Goal: Entertainment & Leisure: Consume media (video, audio)

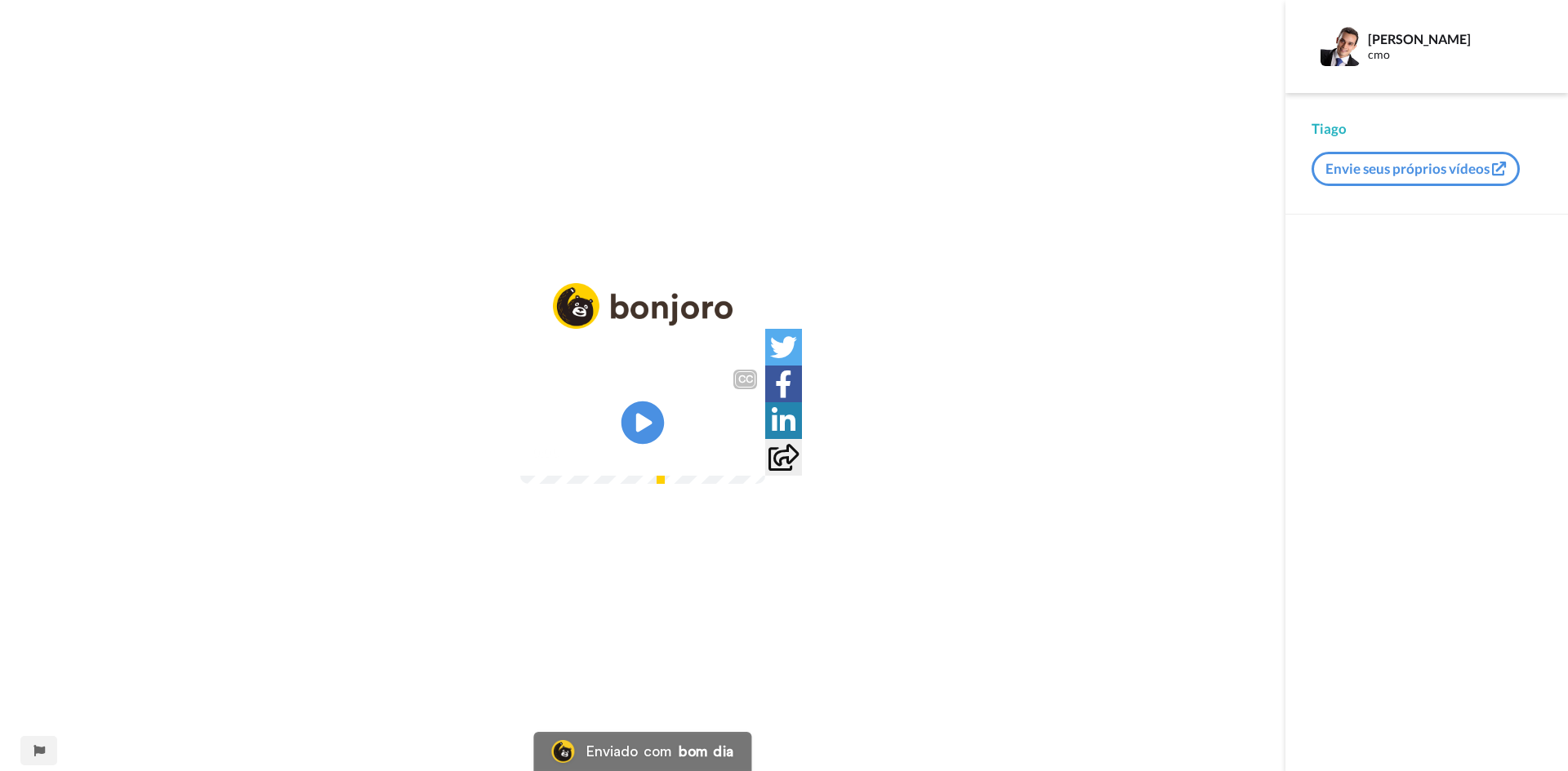
click at [649, 413] on icon at bounding box center [643, 423] width 44 height 44
click at [751, 462] on img at bounding box center [743, 453] width 17 height 17
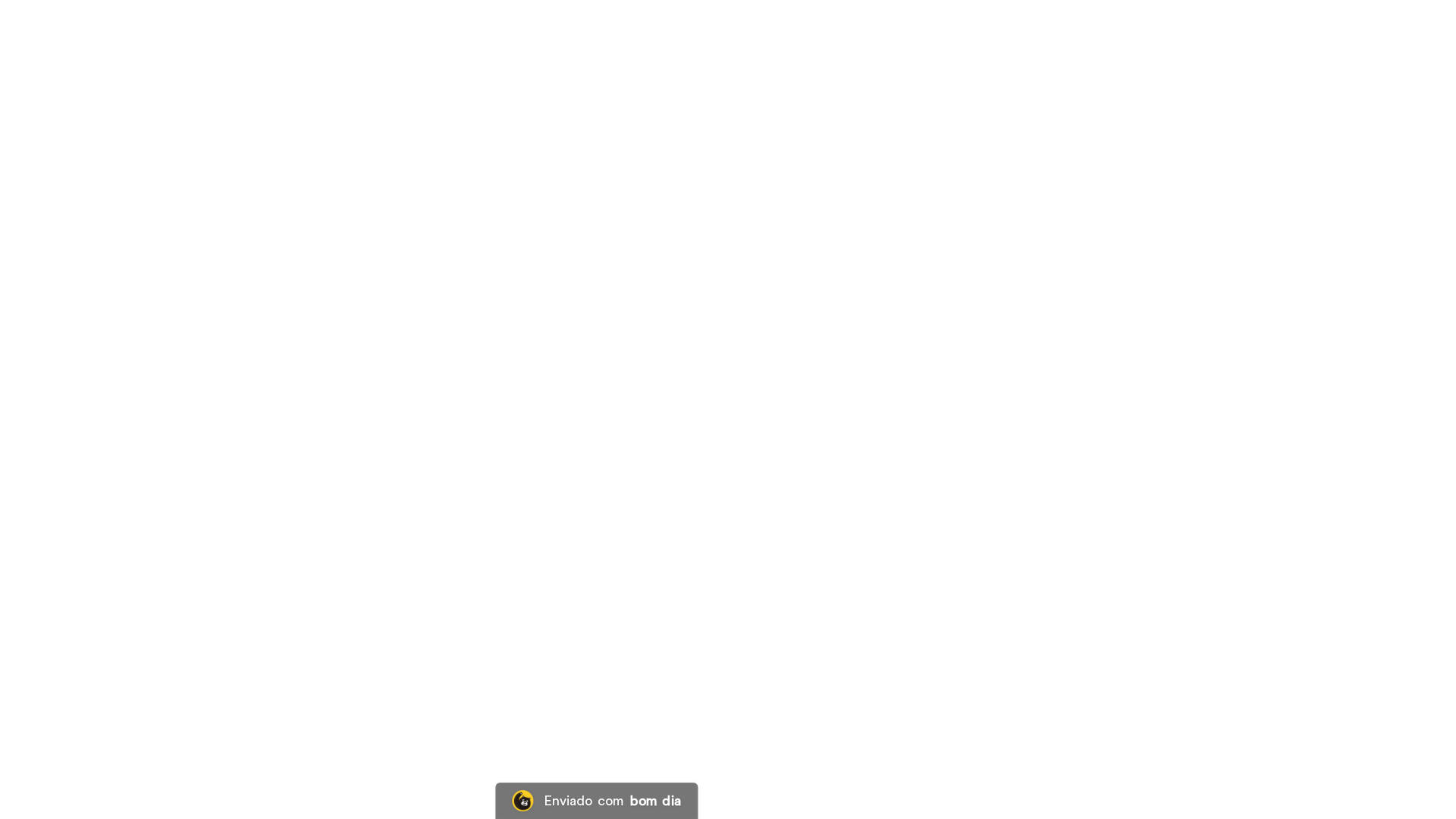
drag, startPoint x: 328, startPoint y: 698, endPoint x: 234, endPoint y: 651, distance: 105.1
click at [328, 698] on video at bounding box center [728, 410] width 1456 height 819
click at [404, 588] on video at bounding box center [728, 410] width 1456 height 819
click at [1049, 194] on video at bounding box center [728, 410] width 1456 height 819
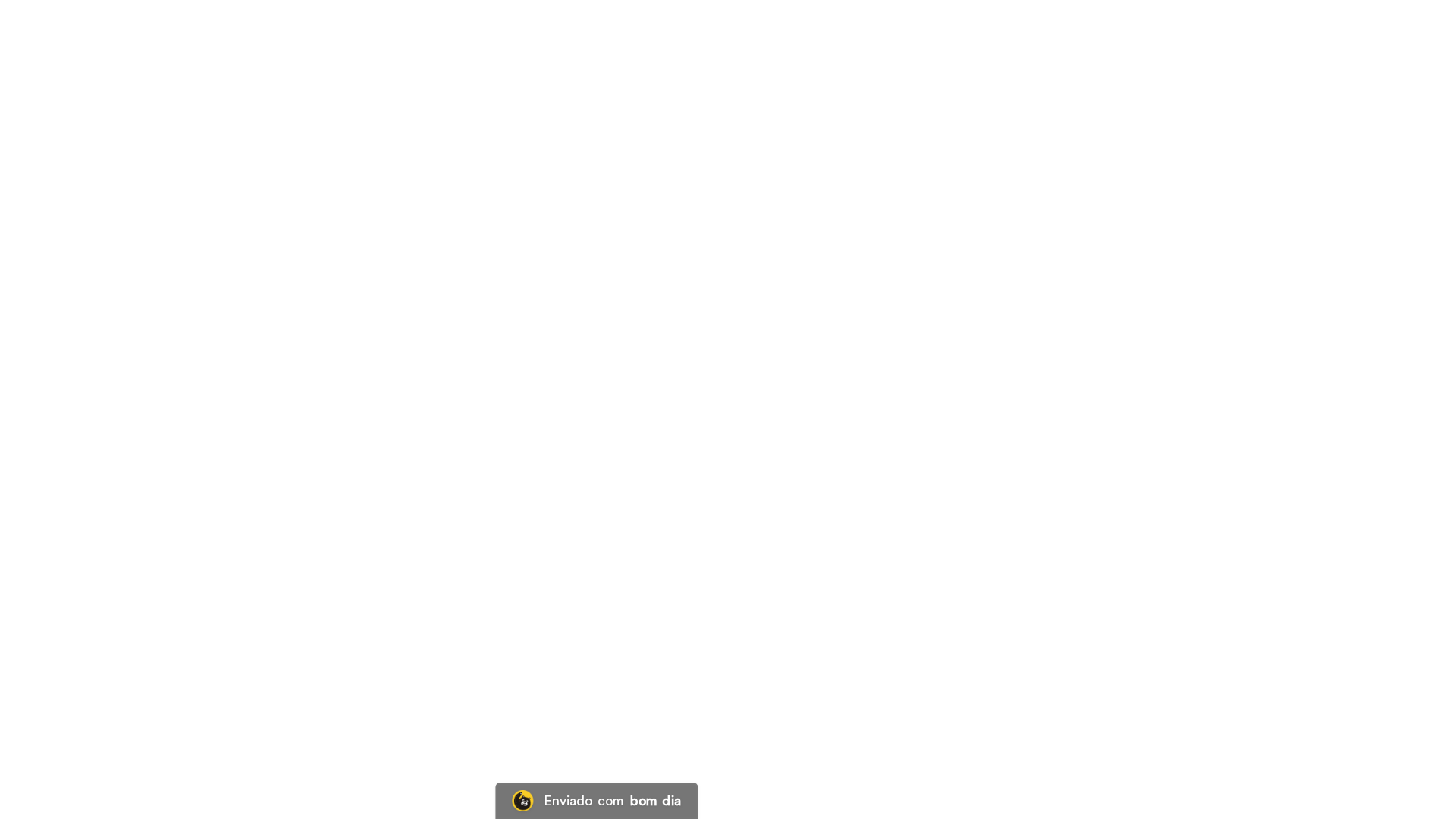
click at [1049, 194] on video at bounding box center [728, 410] width 1456 height 819
click at [501, 494] on video at bounding box center [728, 410] width 1456 height 819
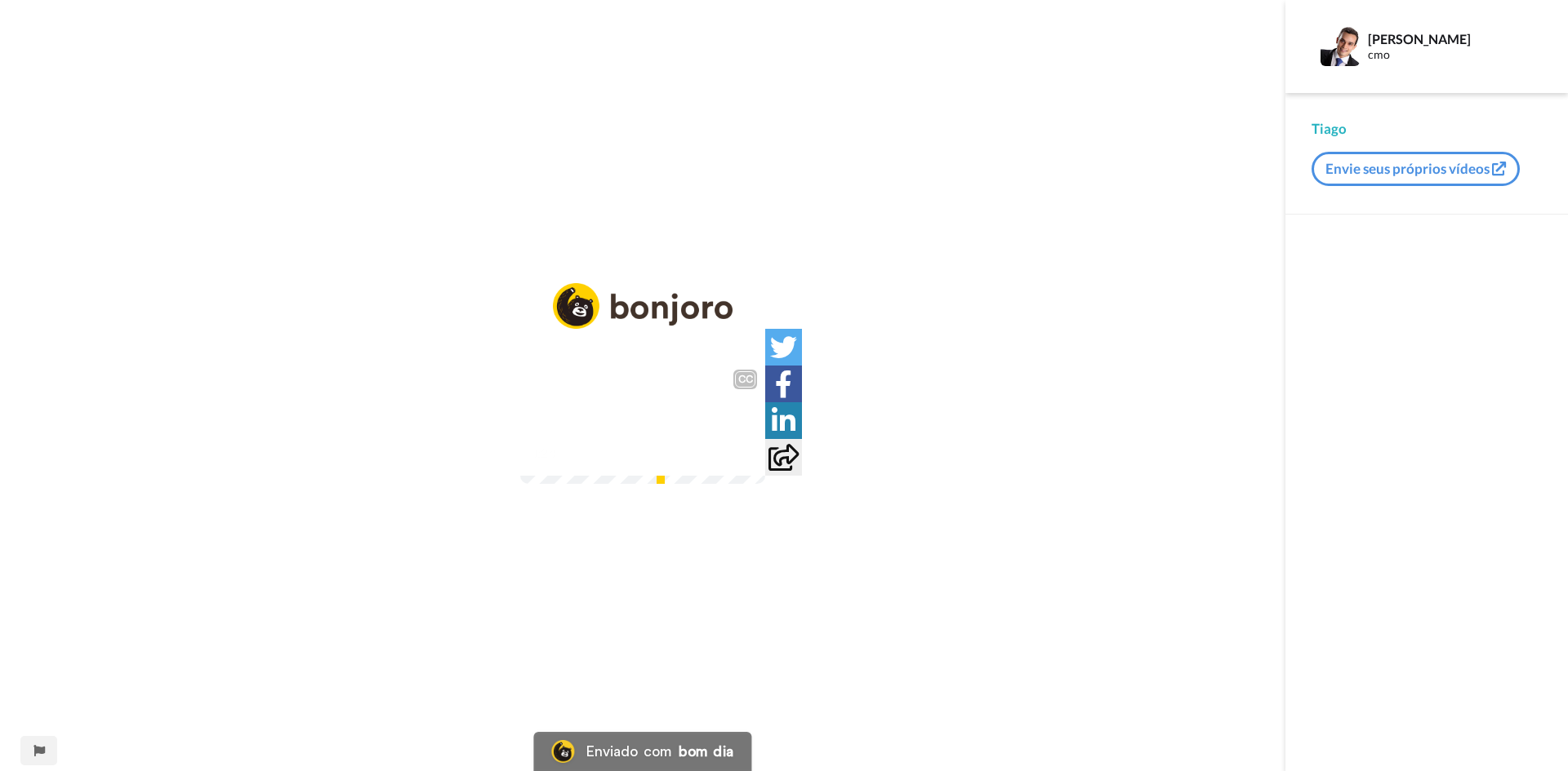
click at [751, 462] on img at bounding box center [743, 453] width 17 height 17
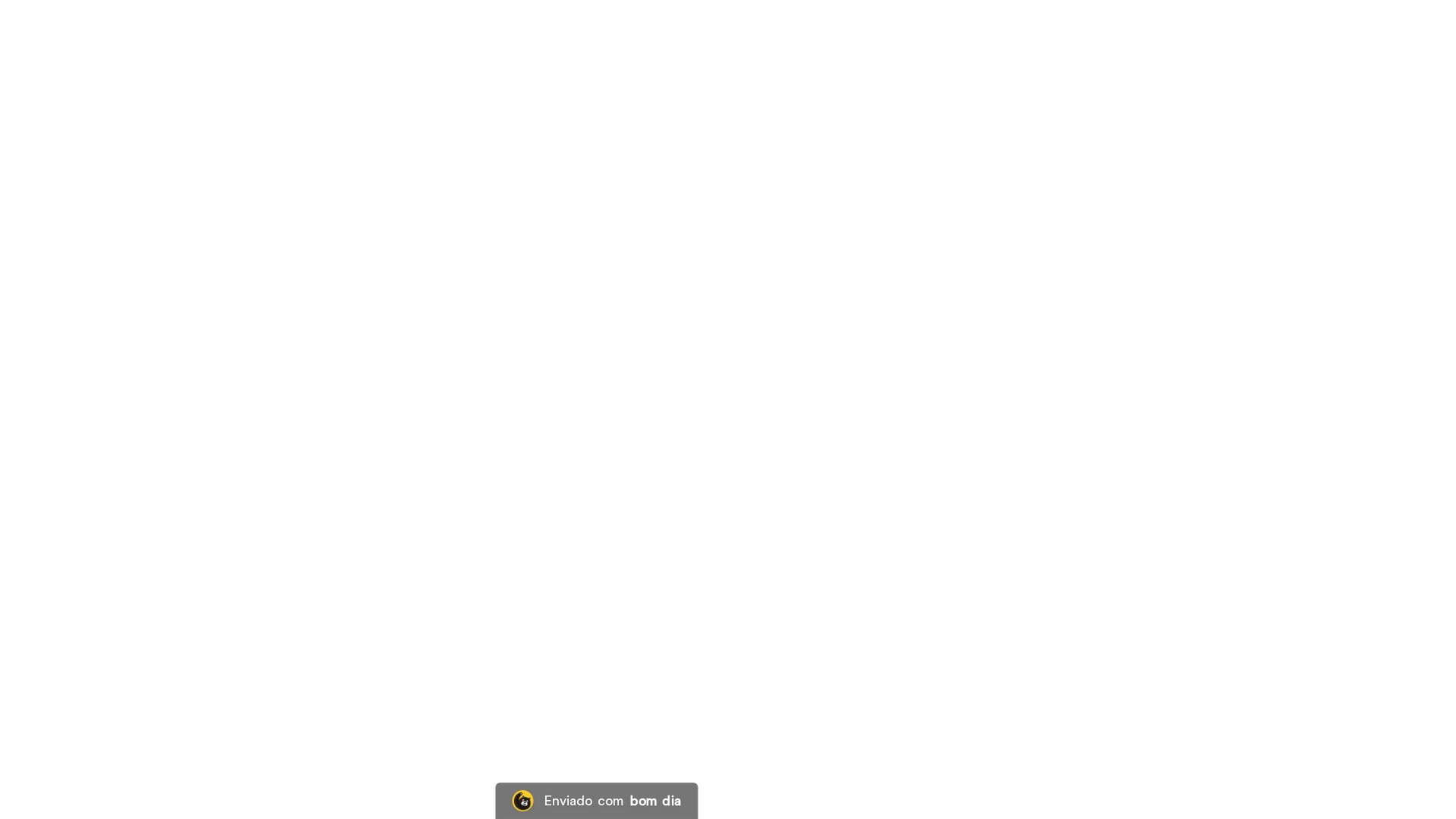
click at [536, 132] on video at bounding box center [728, 410] width 1456 height 819
click at [556, 477] on video at bounding box center [728, 410] width 1456 height 819
click at [762, 135] on video at bounding box center [728, 410] width 1456 height 819
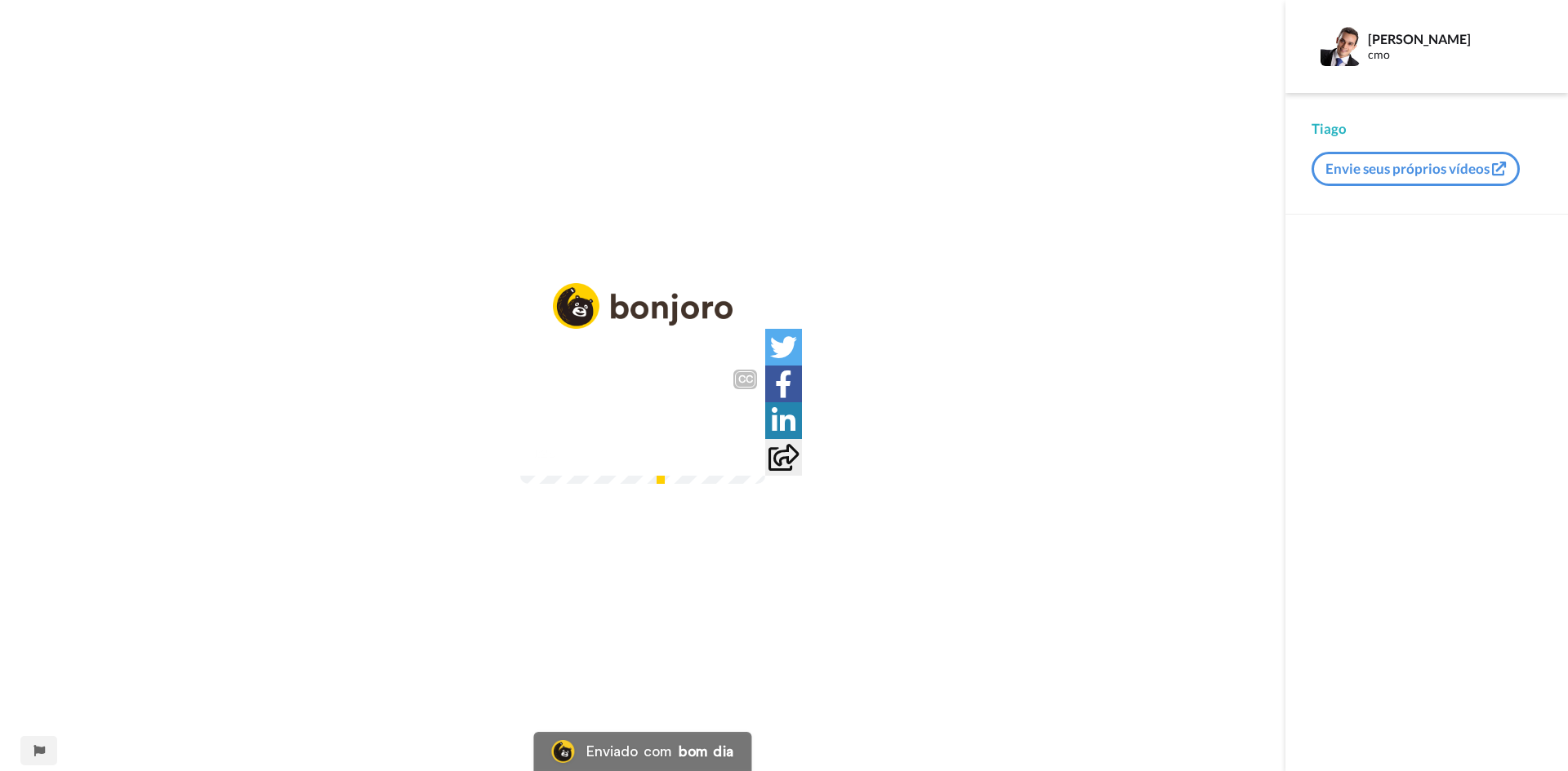
click at [891, 88] on div "CC Play/Pause Opa pessoal, nesse vídeo eu quero mostrar um pouco aqui como essa…" at bounding box center [643, 386] width 1285 height 771
click at [661, 361] on video at bounding box center [643, 422] width 245 height 122
click at [653, 423] on icon at bounding box center [643, 423] width 44 height 44
click at [751, 462] on img at bounding box center [743, 453] width 17 height 17
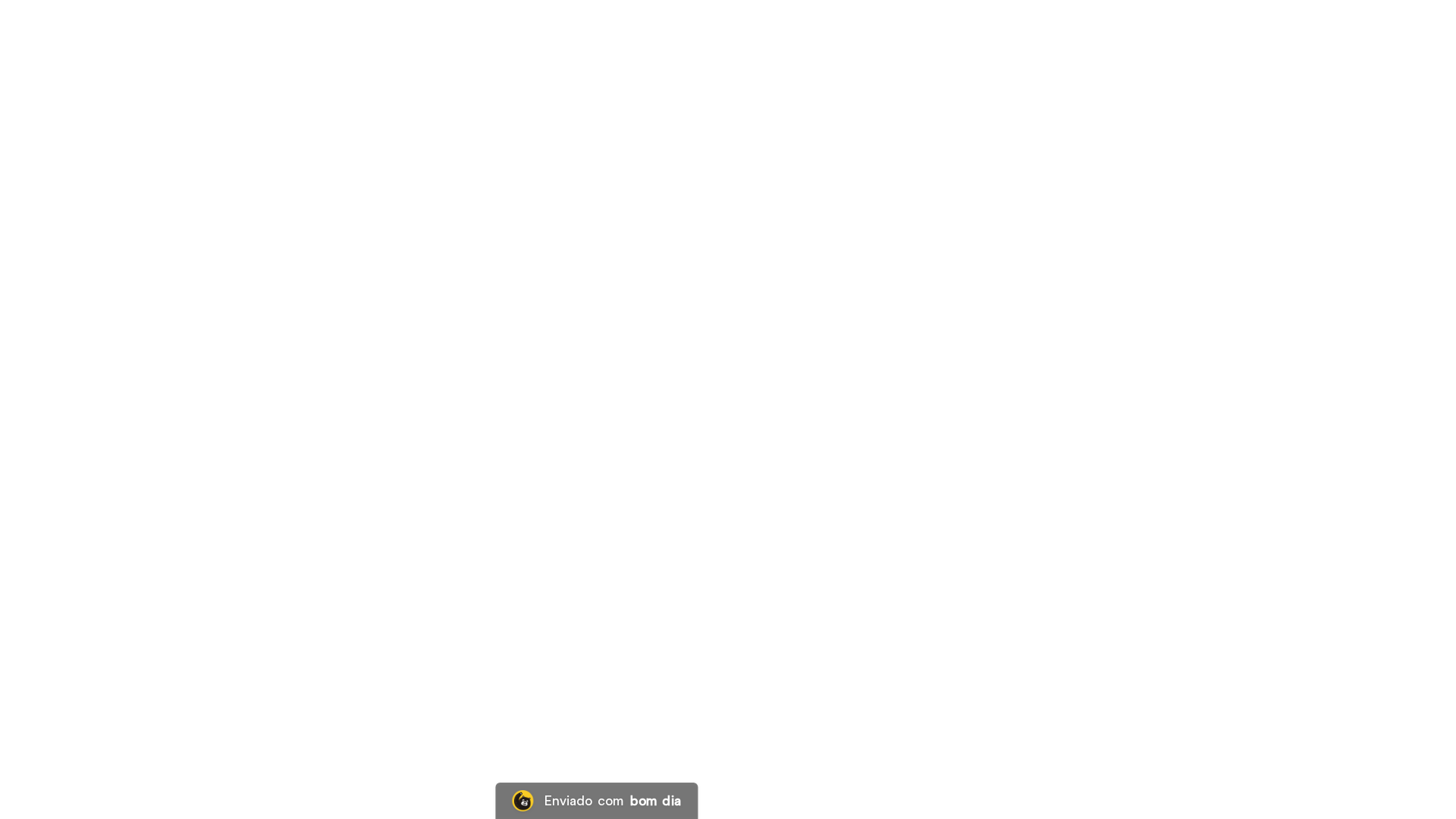
click at [797, 145] on video at bounding box center [728, 410] width 1456 height 819
click at [448, 22] on video at bounding box center [728, 410] width 1456 height 819
click at [916, 155] on video at bounding box center [728, 410] width 1456 height 819
click at [917, 146] on video at bounding box center [728, 410] width 1456 height 819
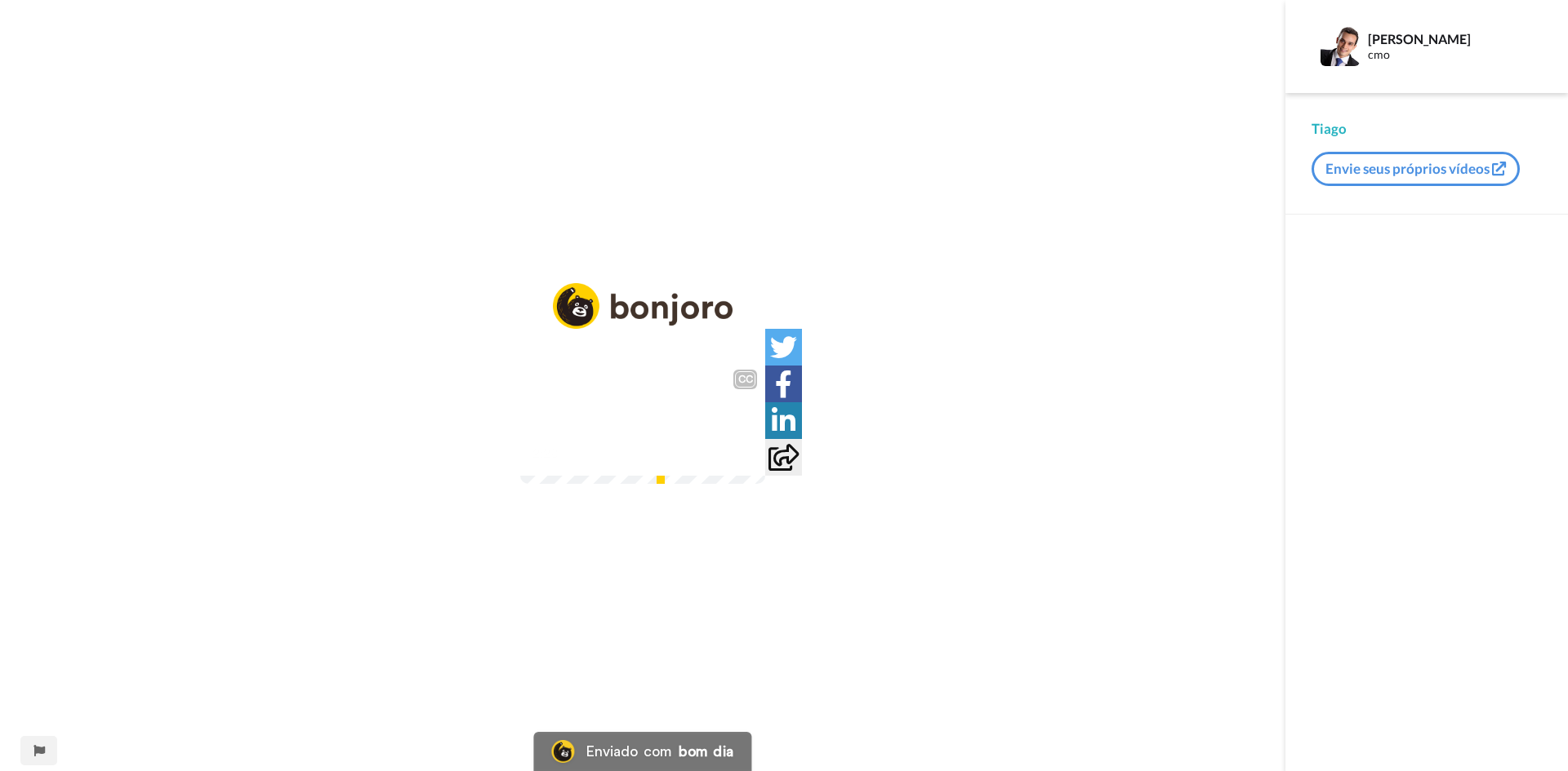
click at [692, 441] on video at bounding box center [643, 422] width 245 height 122
